Goal: Transaction & Acquisition: Book appointment/travel/reservation

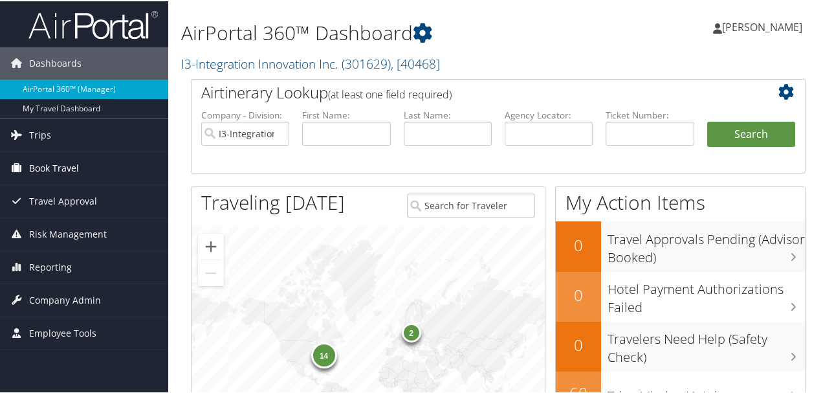
click at [93, 162] on link "Book Travel" at bounding box center [84, 167] width 168 height 32
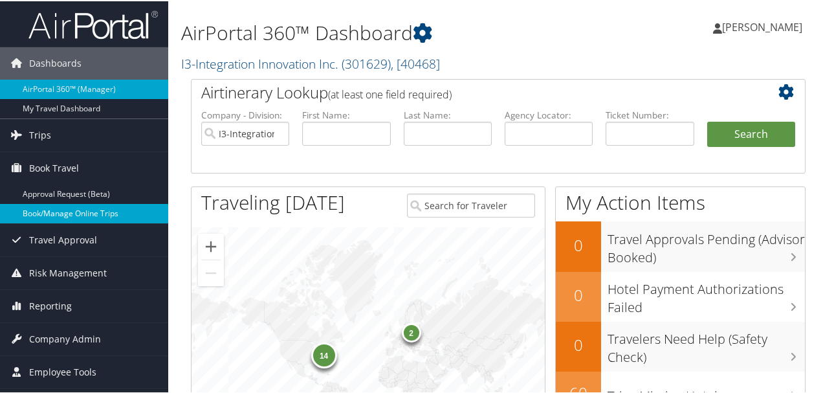
click at [79, 205] on link "Book/Manage Online Trips" at bounding box center [84, 211] width 168 height 19
